Goal: Transaction & Acquisition: Purchase product/service

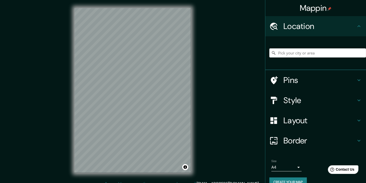
scroll to position [6, 0]
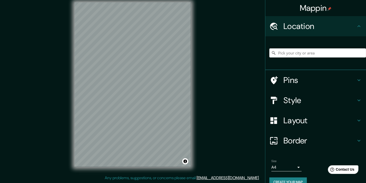
click at [213, 108] on div "Mappin Location Pins Style Layout Border Choose a border. Hint : you can make l…" at bounding box center [183, 88] width 366 height 188
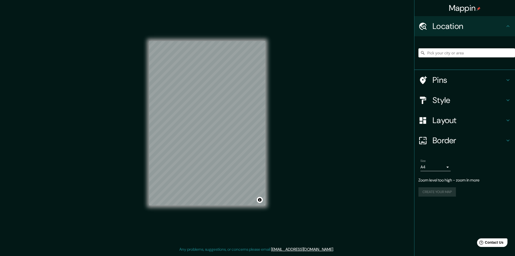
click at [366, 97] on h4 "Style" at bounding box center [469, 100] width 72 height 10
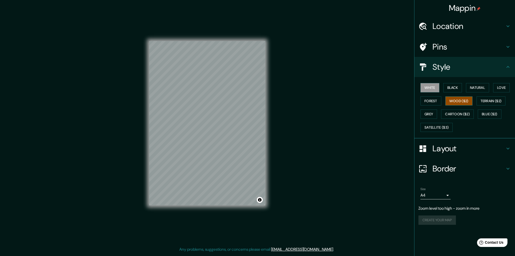
click at [366, 104] on button "Wood ($2)" at bounding box center [459, 100] width 27 height 9
drag, startPoint x: 312, startPoint y: 152, endPoint x: 223, endPoint y: 109, distance: 99.0
click at [312, 153] on div "Mappin Location Pins Style White Black Natural Love Forest Wood ($2) Terrain ($…" at bounding box center [257, 127] width 515 height 254
click at [260, 127] on div "Mappin Location Pins Style White Black Natural Love Forest Wood ($2) Terrain ($…" at bounding box center [257, 127] width 515 height 254
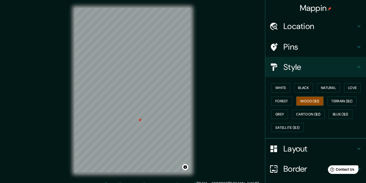
click at [245, 97] on div "Mappin Location Pins Style White Black Natural Love Forest Wood ($2) Terrain ($…" at bounding box center [183, 94] width 366 height 188
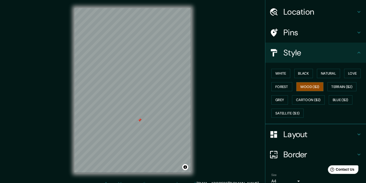
click at [300, 155] on h4 "Border" at bounding box center [319, 154] width 72 height 10
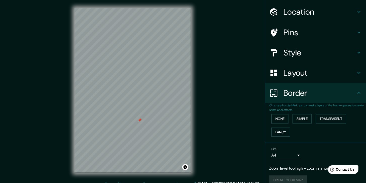
click at [292, 76] on h4 "Layout" at bounding box center [319, 73] width 72 height 10
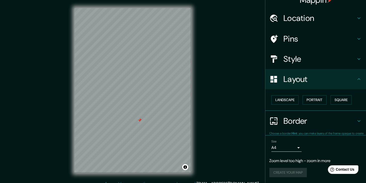
scroll to position [8, 0]
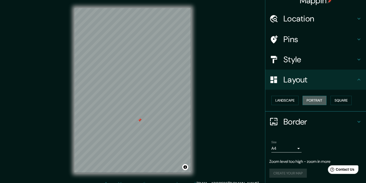
click at [315, 100] on button "Portrait" at bounding box center [314, 100] width 24 height 9
click at [287, 101] on button "Landscape" at bounding box center [284, 100] width 27 height 9
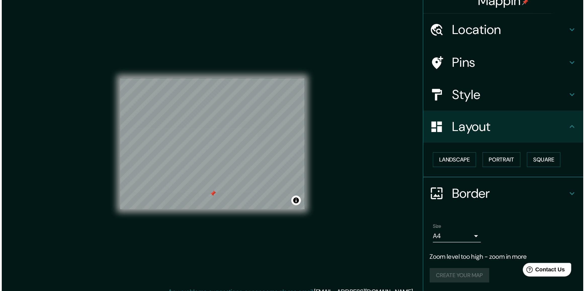
scroll to position [0, 0]
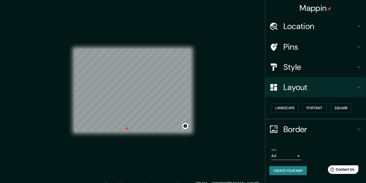
click at [218, 87] on div "Mappin Location Pins Style Layout Landscape Portrait Square Border Choose a bor…" at bounding box center [183, 94] width 366 height 188
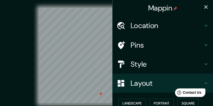
click at [3, 38] on div "Mappin Location Pins Style Layout Landscape Portrait Square Border Choose a bor…" at bounding box center [106, 60] width 213 height 120
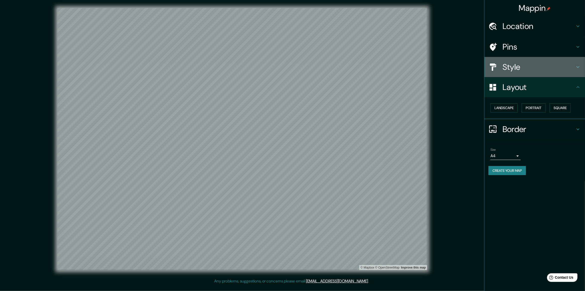
click at [366, 59] on div "Style" at bounding box center [535, 67] width 101 height 20
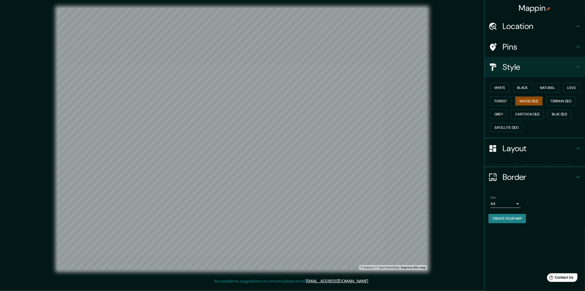
click at [366, 50] on h4 "Pins" at bounding box center [539, 47] width 72 height 10
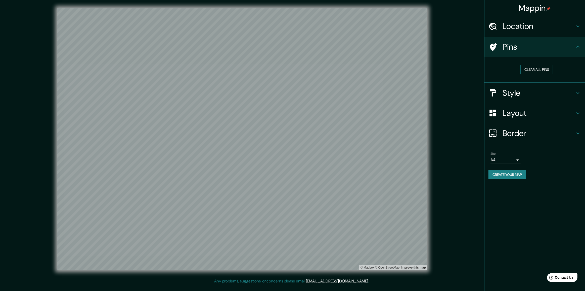
click at [366, 71] on button "Clear all pins" at bounding box center [537, 69] width 33 height 9
click at [366, 167] on div "© Mapbox © OpenStreetMap Improve this map" at bounding box center [242, 139] width 527 height 262
click at [366, 114] on h4 "Layout" at bounding box center [539, 113] width 72 height 10
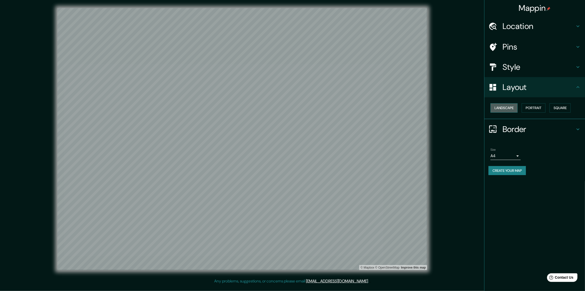
click at [366, 107] on button "Landscape" at bounding box center [504, 107] width 27 height 9
click at [366, 106] on button "Portrait" at bounding box center [534, 107] width 24 height 9
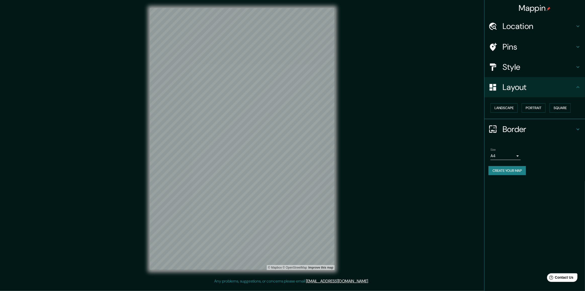
click at [366, 168] on button "Create your map" at bounding box center [507, 170] width 37 height 9
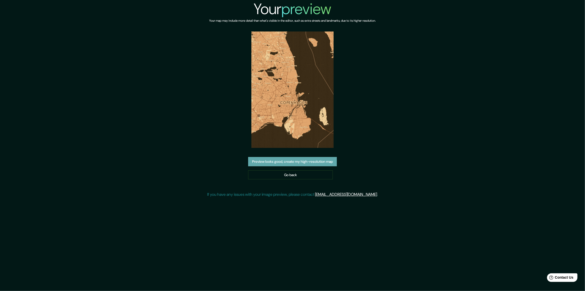
click at [301, 157] on button "Preview looks good, create my high-resolution map" at bounding box center [292, 161] width 89 height 9
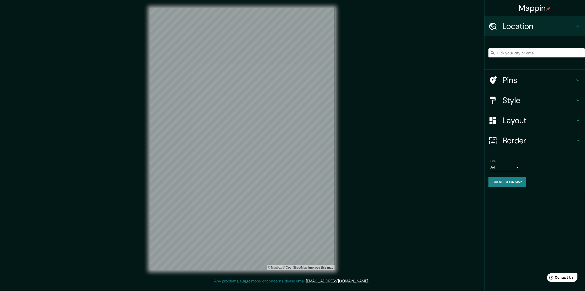
click at [524, 139] on h4 "Border" at bounding box center [539, 140] width 72 height 10
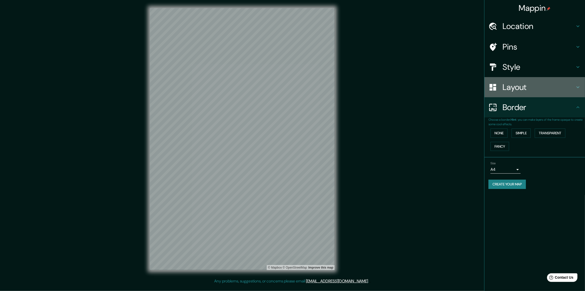
click at [521, 86] on h4 "Layout" at bounding box center [539, 87] width 72 height 10
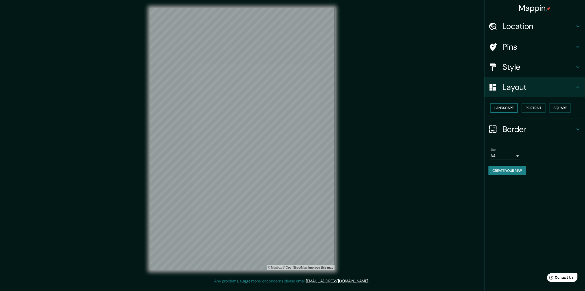
click at [513, 107] on button "Landscape" at bounding box center [504, 107] width 27 height 9
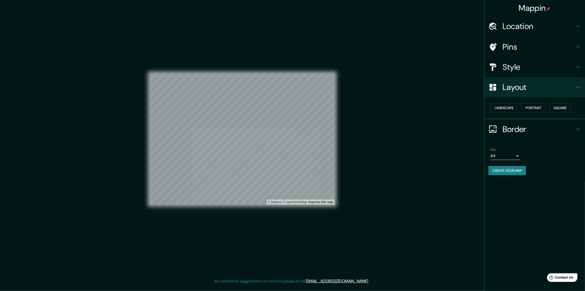
click at [367, 165] on div "Mappin Location Pins Style Layout Landscape Portrait Square Border Choose a bor…" at bounding box center [292, 143] width 585 height 286
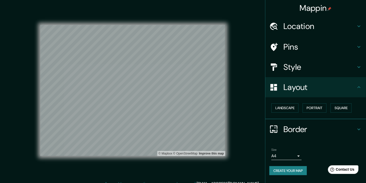
click at [288, 168] on button "Create your map" at bounding box center [287, 170] width 37 height 9
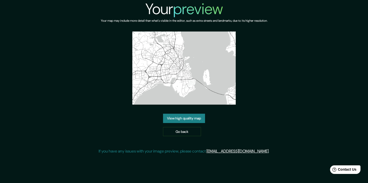
click at [185, 113] on div "View high quality map Go back" at bounding box center [184, 124] width 42 height 22
click at [185, 113] on link "View high quality map" at bounding box center [184, 117] width 42 height 9
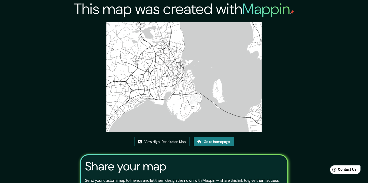
click at [173, 24] on img at bounding box center [183, 77] width 155 height 110
click at [175, 137] on link "View High-Resolution Map" at bounding box center [161, 141] width 55 height 9
click at [169, 137] on link "View High-Resolution Map" at bounding box center [161, 141] width 55 height 9
click at [224, 137] on link "Go to homepage" at bounding box center [214, 141] width 40 height 9
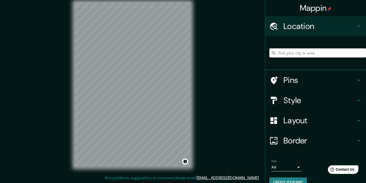
scroll to position [9, 0]
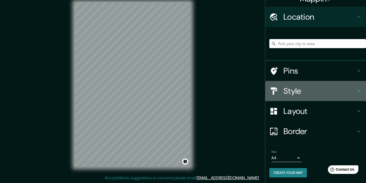
click at [294, 91] on h4 "Style" at bounding box center [319, 91] width 72 height 10
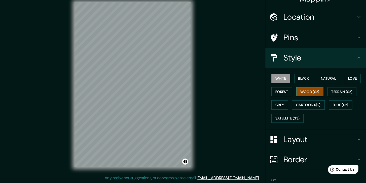
click at [300, 95] on button "Wood ($2)" at bounding box center [309, 91] width 27 height 9
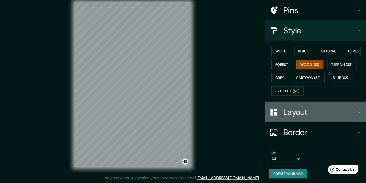
click at [297, 107] on h4 "Layout" at bounding box center [319, 112] width 72 height 10
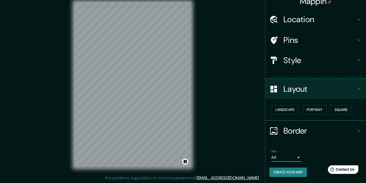
scroll to position [0, 0]
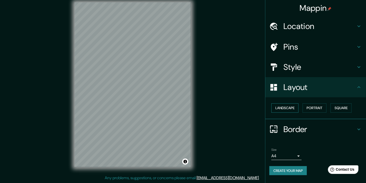
click at [293, 108] on button "Landscape" at bounding box center [284, 107] width 27 height 9
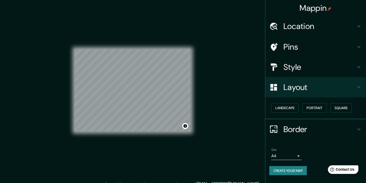
click at [224, 96] on div "Mappin Location Pins Style Layout Landscape Portrait Square Border Choose a bor…" at bounding box center [183, 94] width 366 height 188
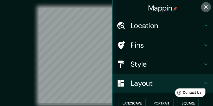
drag, startPoint x: 205, startPoint y: 8, endPoint x: 177, endPoint y: 14, distance: 28.7
click at [206, 8] on icon "button" at bounding box center [207, 7] width 4 height 4
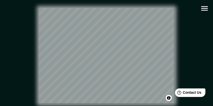
click at [206, 12] on icon "button" at bounding box center [204, 8] width 9 height 9
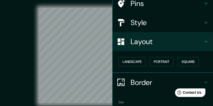
scroll to position [50, 0]
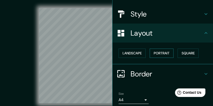
click at [162, 54] on button "Portrait" at bounding box center [162, 53] width 24 height 9
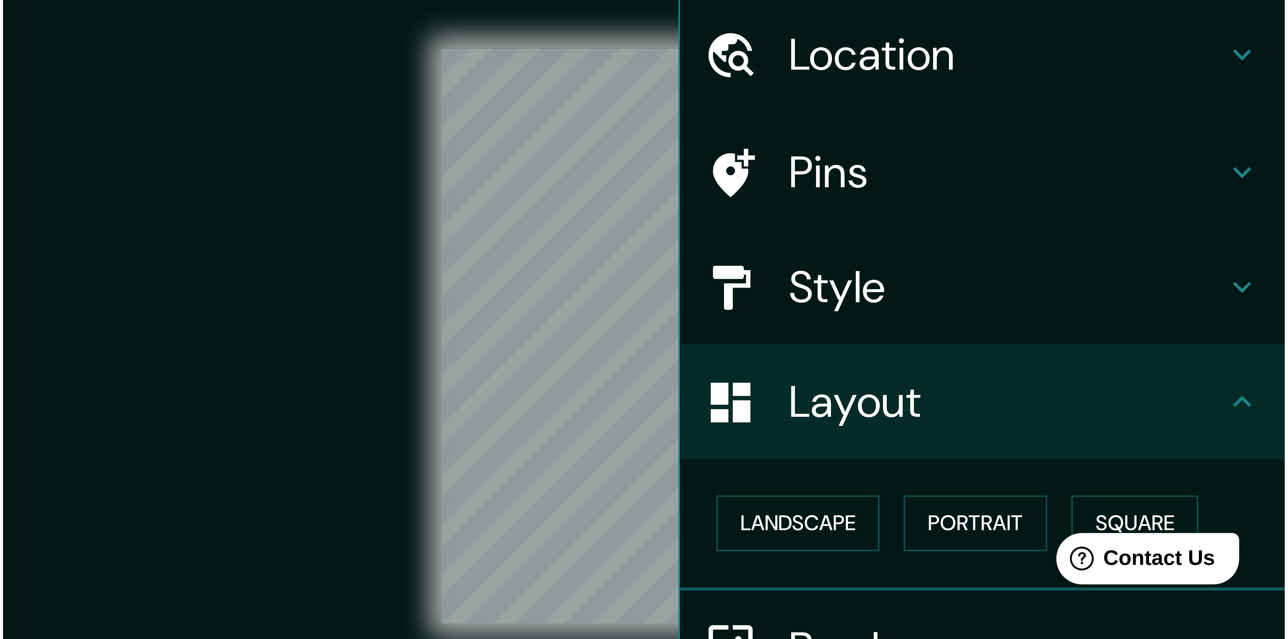
scroll to position [0, 0]
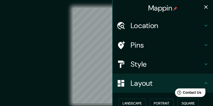
click at [206, 7] on icon "button" at bounding box center [206, 7] width 6 height 6
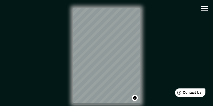
drag, startPoint x: 142, startPoint y: 66, endPoint x: 158, endPoint y: 70, distance: 17.0
click at [158, 70] on div "© Mapbox © OpenStreetMap Improve this map" at bounding box center [107, 56] width 192 height 96
click at [159, 67] on div "© Mapbox © OpenStreetMap Improve this map" at bounding box center [107, 56] width 192 height 96
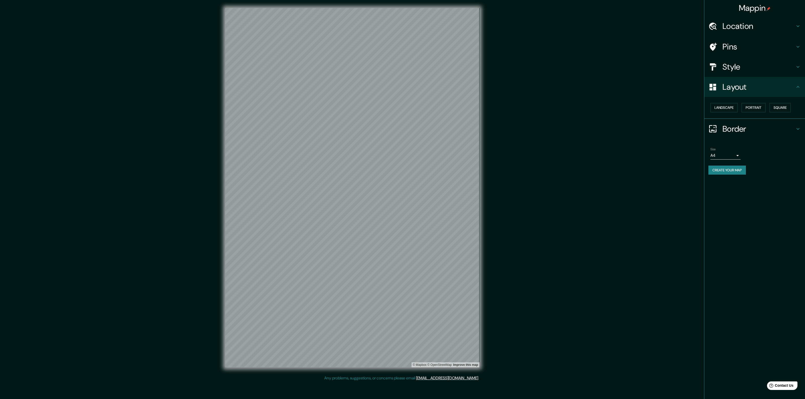
click at [366, 182] on div "© Mapbox © OpenStreetMap Improve this map" at bounding box center [352, 187] width 725 height 359
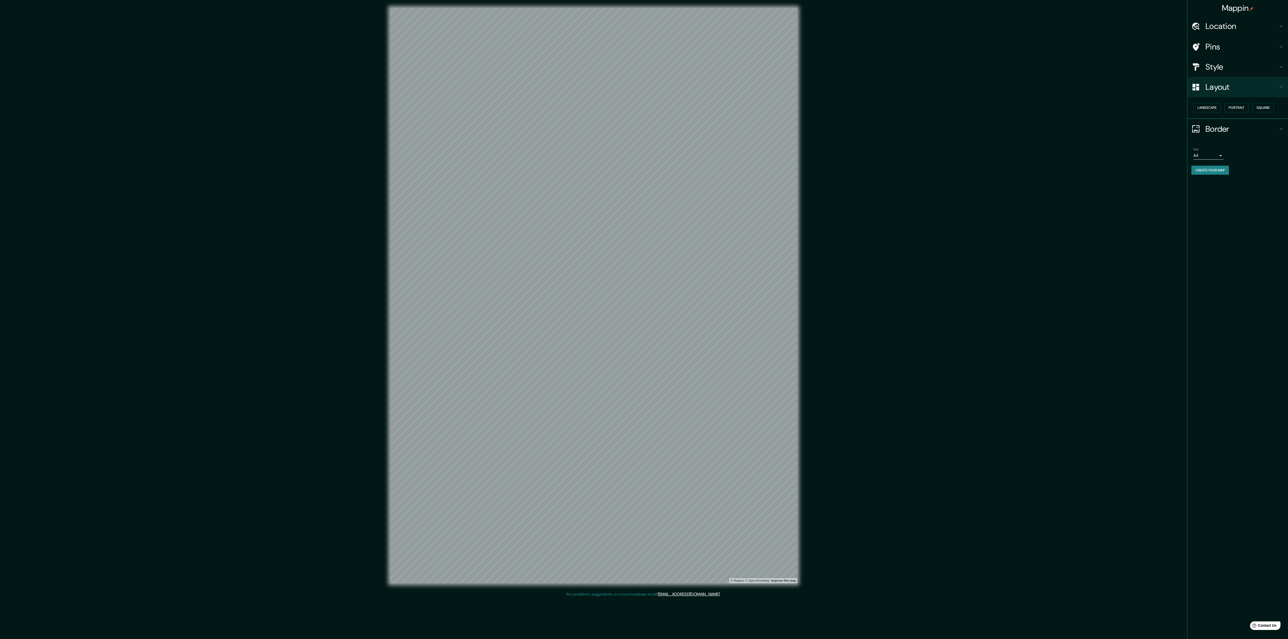
click at [366, 182] on div "© Mapbox © OpenStreetMap Improve this map" at bounding box center [593, 296] width 1159 height 576
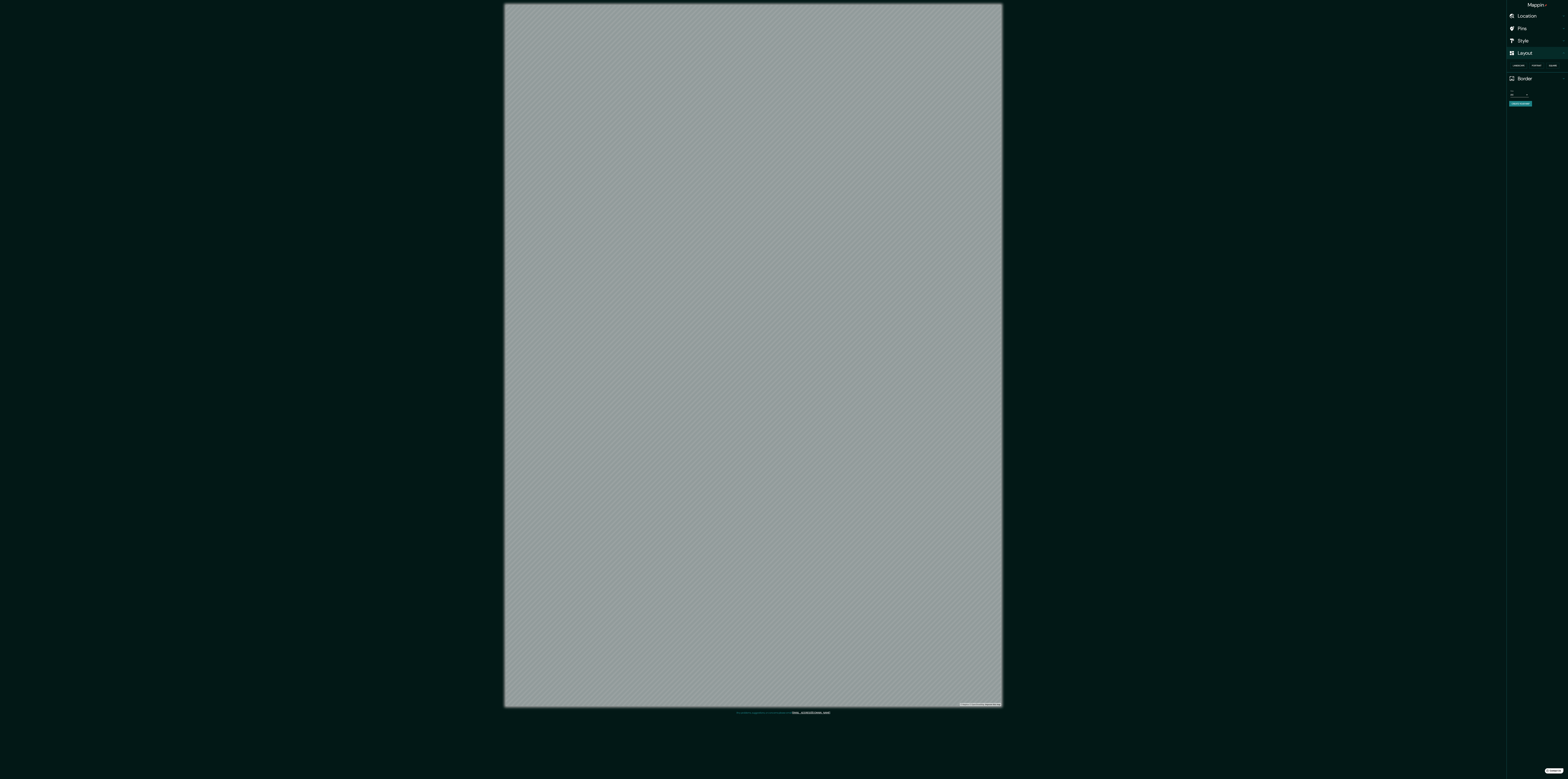
click at [223, 111] on div "© Mapbox © OpenStreetMap Improve this map" at bounding box center [753, 355] width 1411 height 701
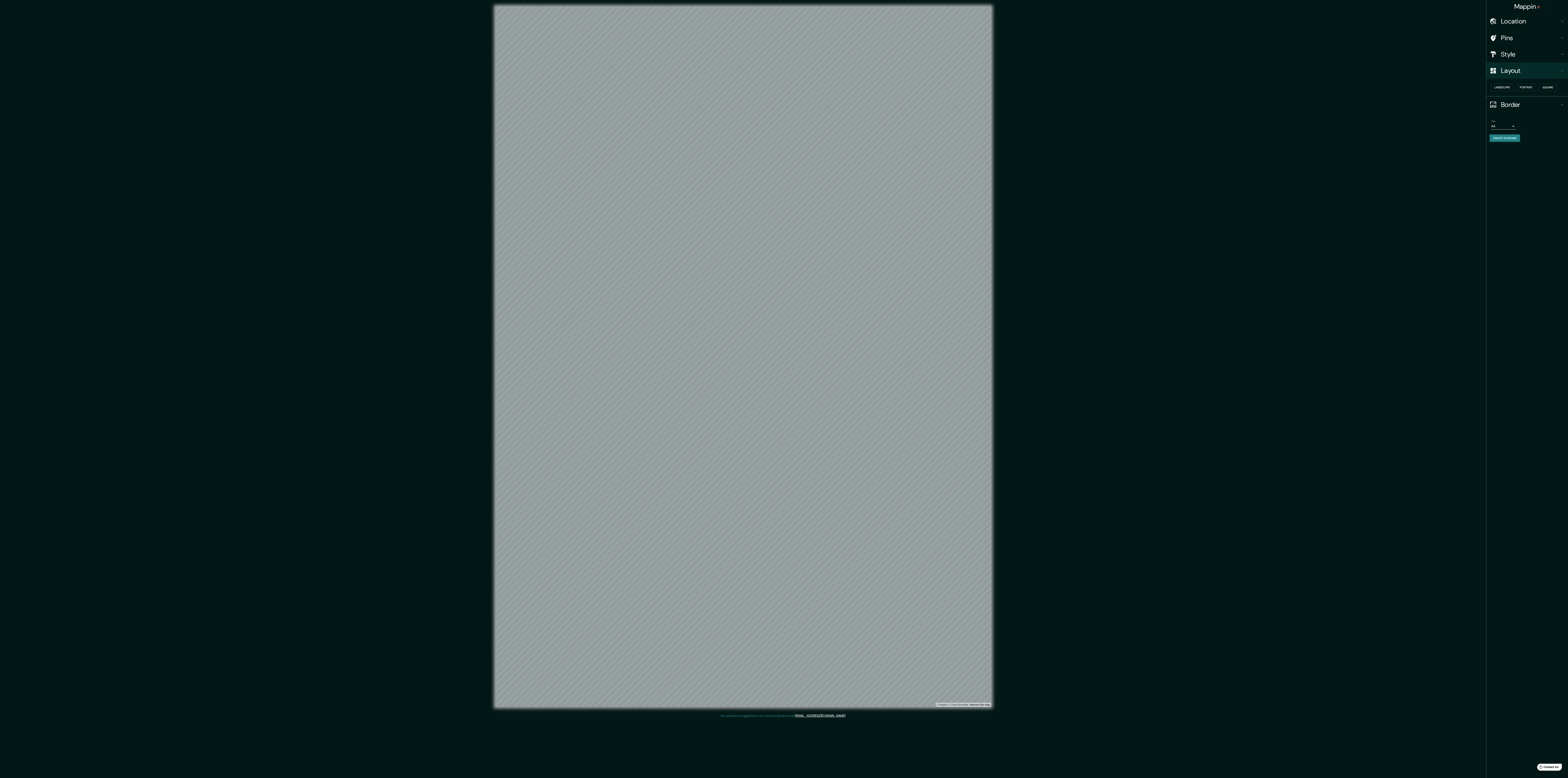
click at [297, 148] on div "© Mapbox © OpenStreetMap Improve this map" at bounding box center [743, 356] width 1411 height 700
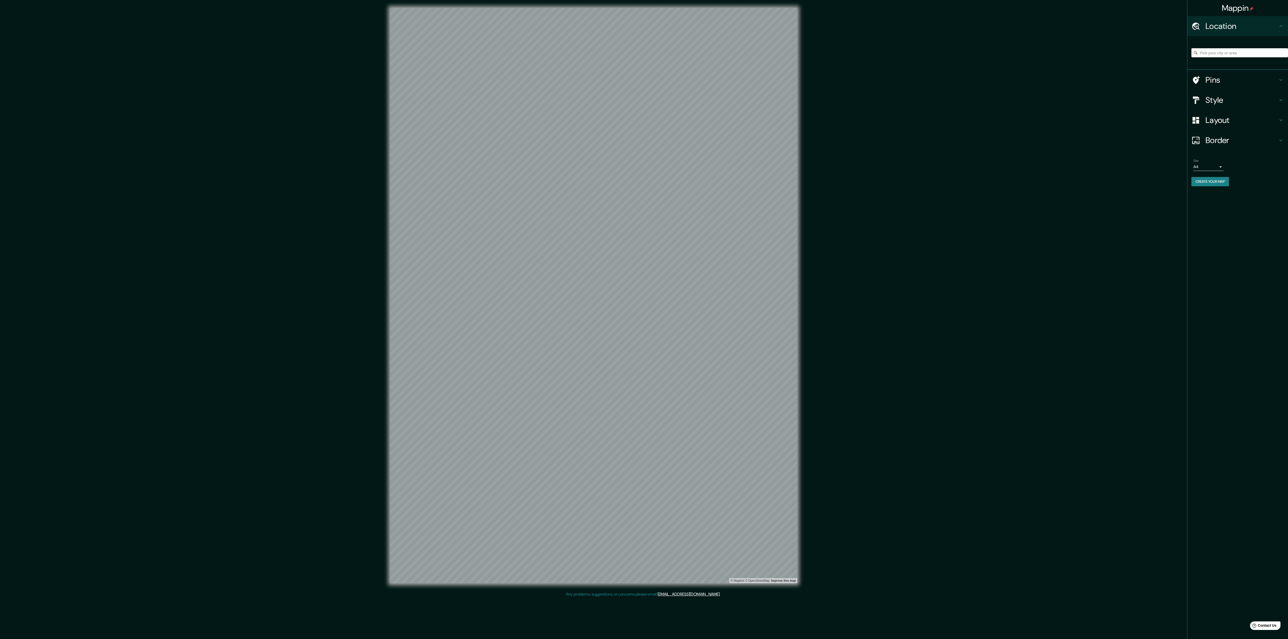
click at [1218, 103] on h4 "Style" at bounding box center [1241, 100] width 72 height 10
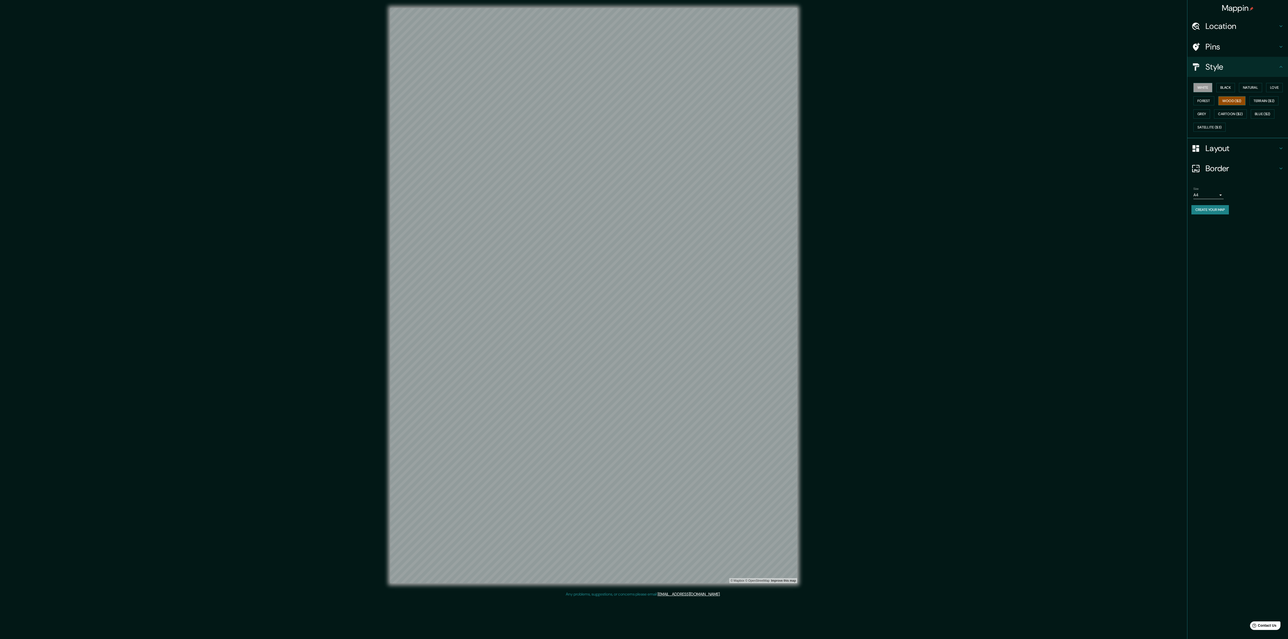
click at [1245, 105] on button "Wood ($2)" at bounding box center [1231, 100] width 27 height 9
